Goal: Information Seeking & Learning: Learn about a topic

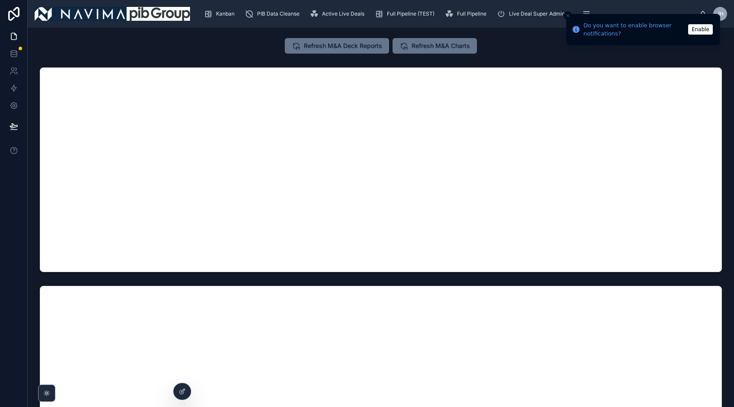
click at [568, 14] on icon "Close toast" at bounding box center [567, 15] width 5 height 5
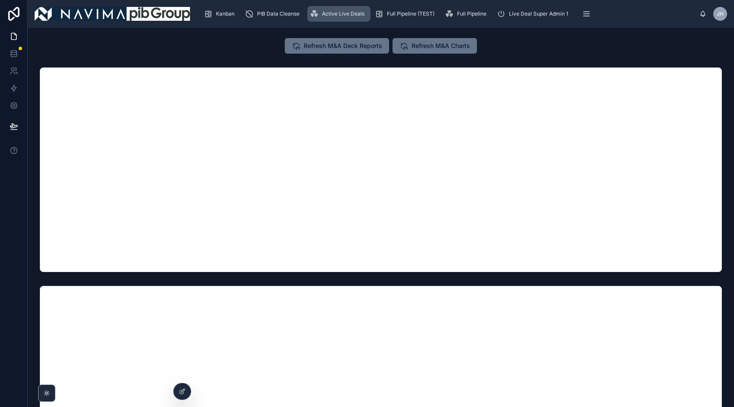
click at [345, 15] on span "Active Live Deals" at bounding box center [343, 13] width 42 height 7
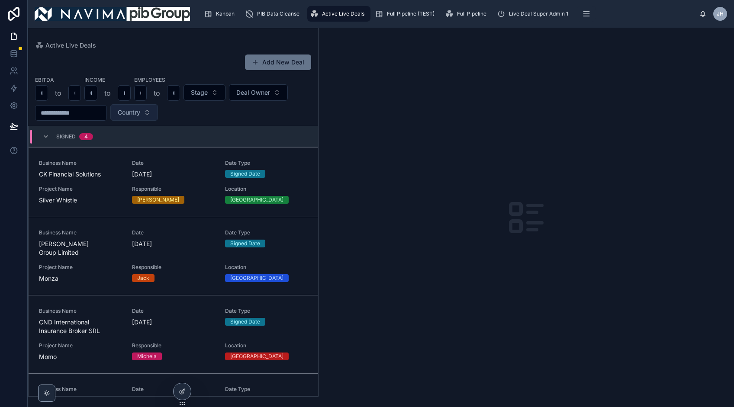
click at [158, 112] on button "Country" at bounding box center [134, 112] width 48 height 16
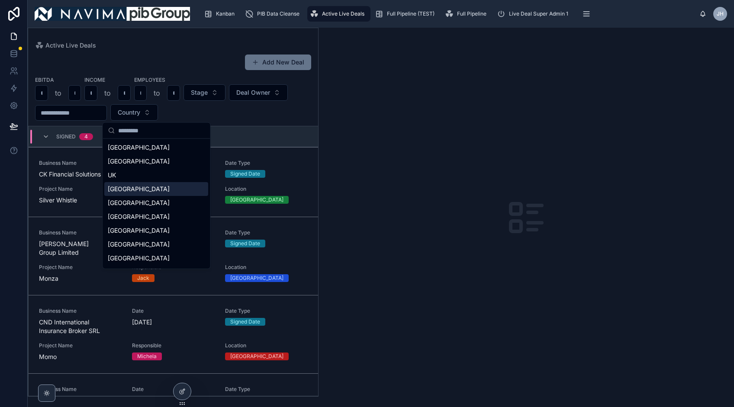
click at [147, 190] on div "[GEOGRAPHIC_DATA]" at bounding box center [156, 189] width 104 height 14
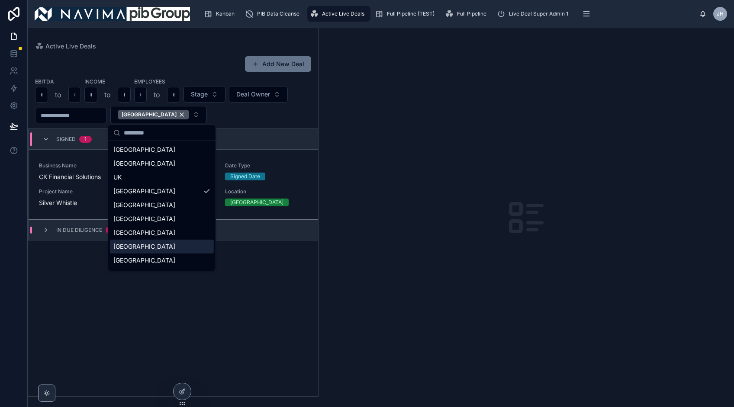
click at [263, 257] on div "Add New Deal EBITDA to Income to Employees to Stage Deal Owner [GEOGRAPHIC_DATA…" at bounding box center [173, 224] width 290 height 346
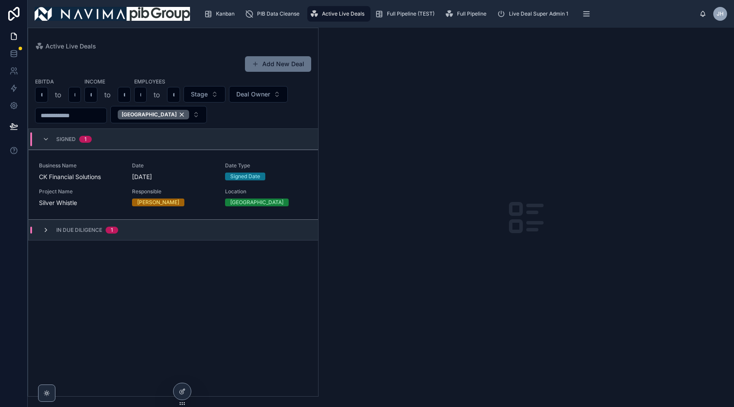
click at [45, 230] on icon at bounding box center [45, 230] width 7 height 7
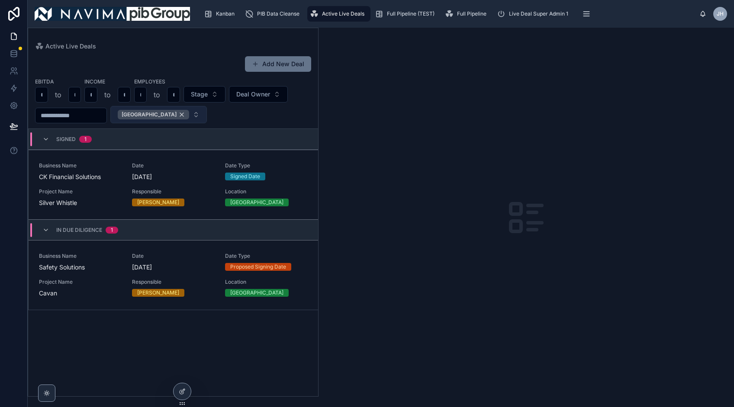
click at [166, 114] on div "[GEOGRAPHIC_DATA]" at bounding box center [153, 115] width 71 height 10
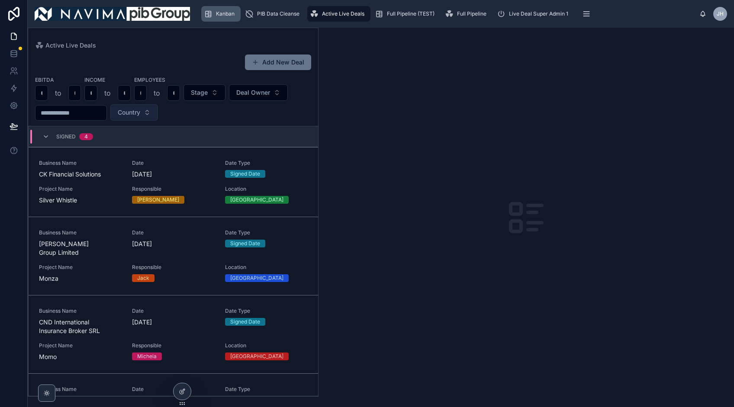
click at [227, 20] on div "Kanban" at bounding box center [221, 14] width 34 height 14
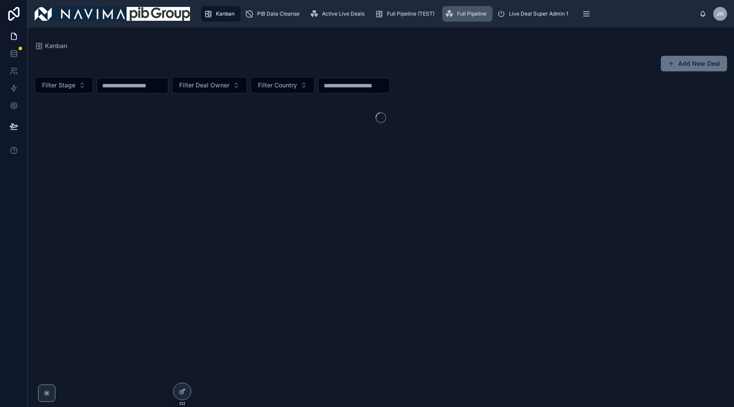
click at [473, 13] on span "Full Pipeline" at bounding box center [471, 13] width 29 height 7
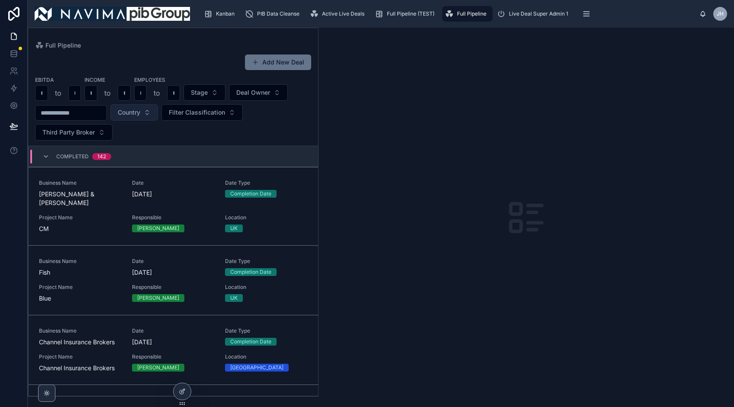
click at [158, 115] on button "Country" at bounding box center [134, 112] width 48 height 16
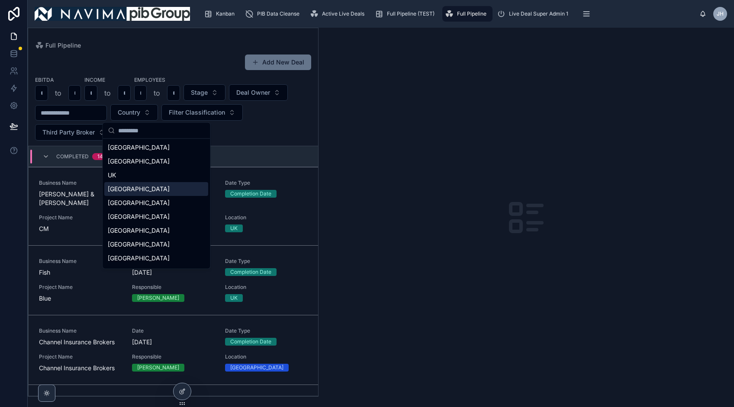
click at [146, 185] on div "[GEOGRAPHIC_DATA]" at bounding box center [156, 189] width 104 height 14
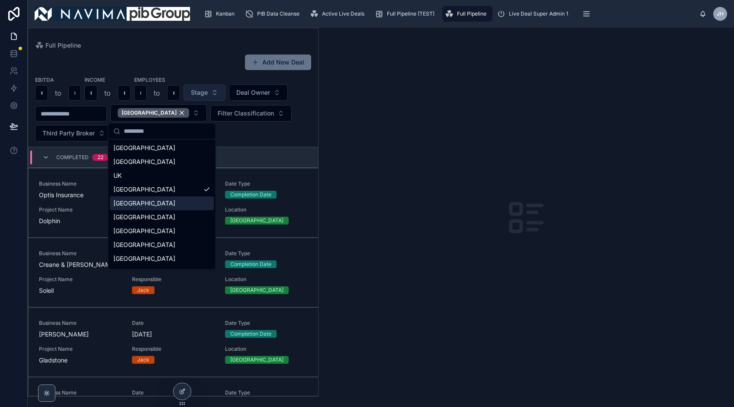
click at [211, 94] on button "Stage" at bounding box center [204, 92] width 42 height 16
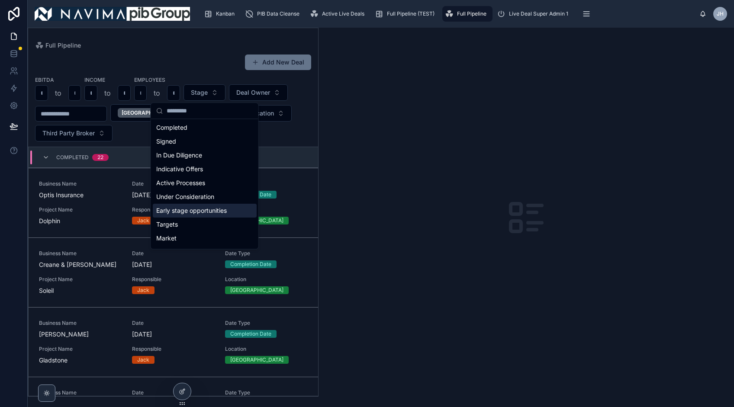
click at [214, 210] on div "Early stage opportunities" at bounding box center [205, 211] width 104 height 14
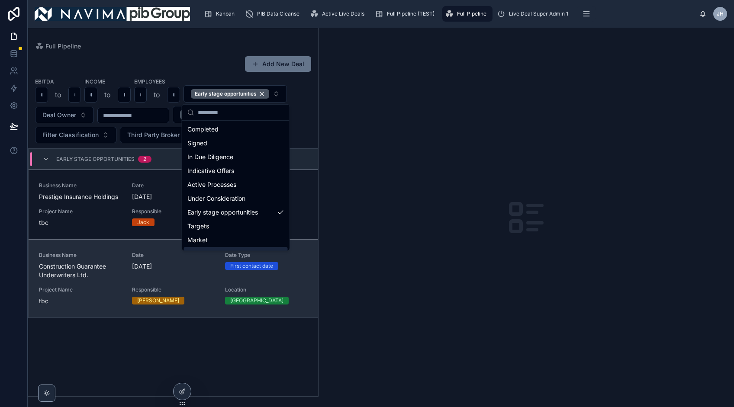
click at [87, 266] on span "Construction Guarantee Underwriters Ltd." at bounding box center [80, 270] width 83 height 17
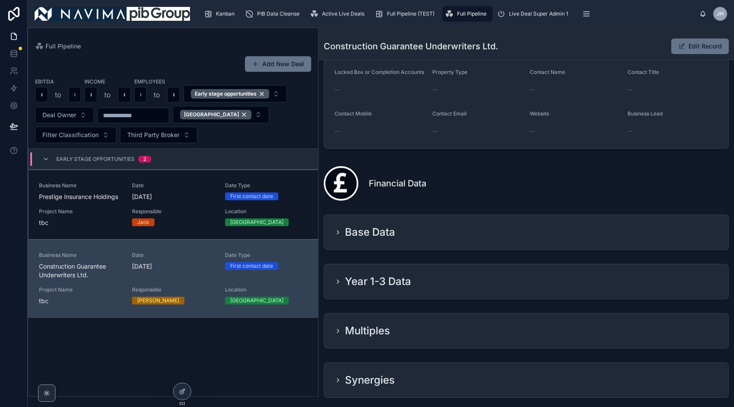
scroll to position [675, 0]
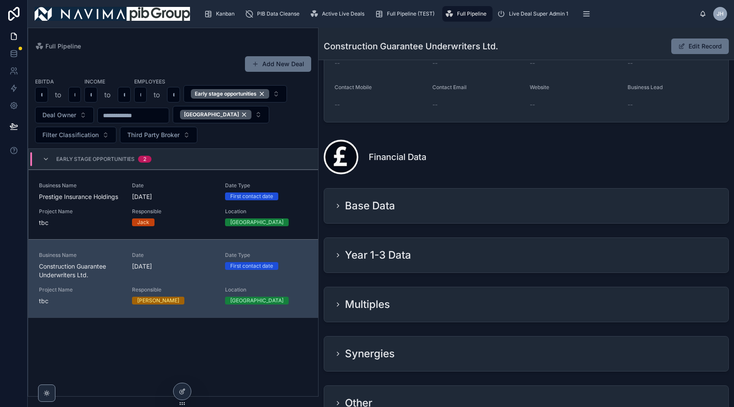
click at [341, 209] on div "Base Data" at bounding box center [364, 206] width 61 height 14
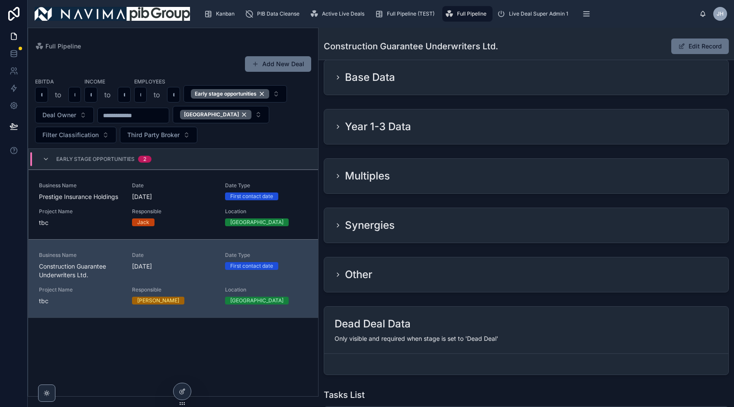
scroll to position [804, 0]
click at [363, 80] on h2 "Base Data" at bounding box center [370, 76] width 50 height 14
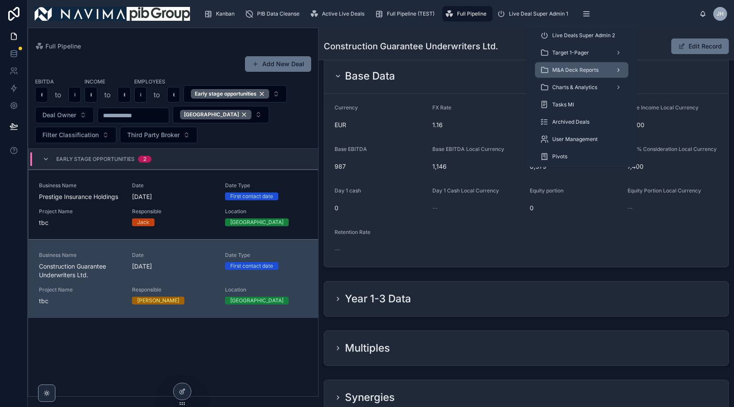
click at [573, 64] on div "M&A Deck Reports" at bounding box center [581, 70] width 83 height 14
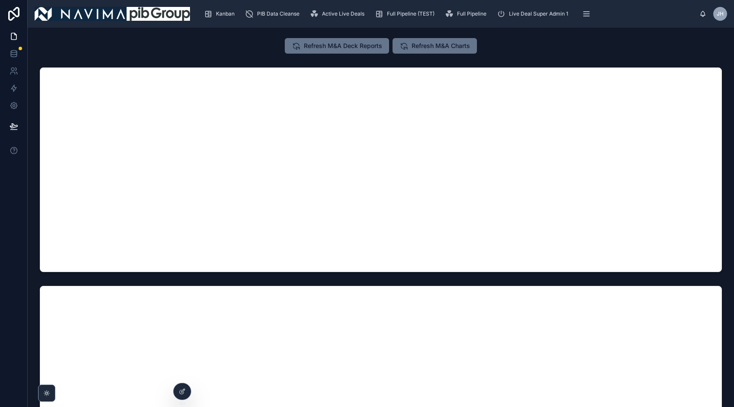
click at [652, 52] on div "Refresh M&A Deck Reports Refresh M&A Charts" at bounding box center [381, 46] width 692 height 22
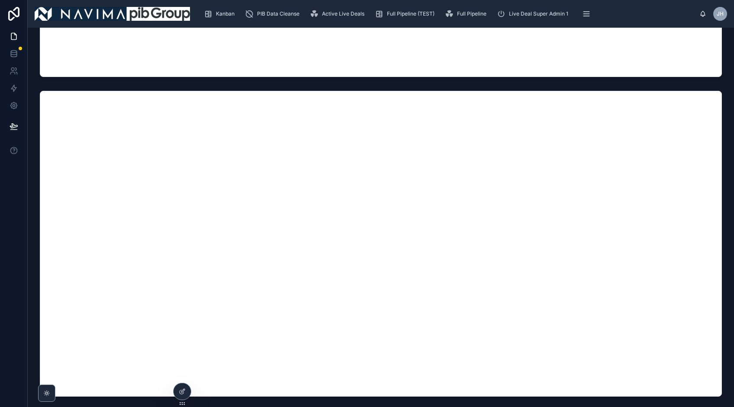
scroll to position [201, 0]
